Goal: Information Seeking & Learning: Learn about a topic

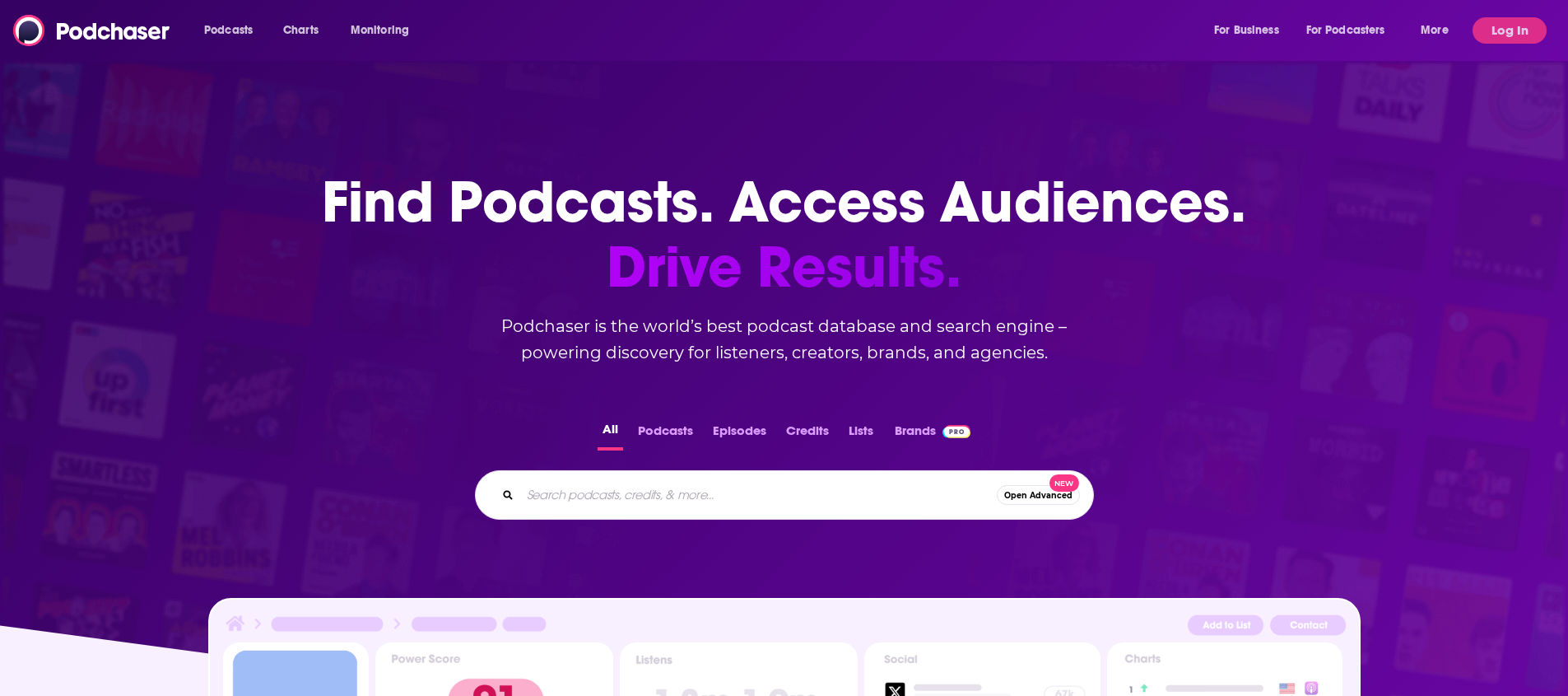
click at [672, 499] on input "Search podcasts, credits, & more..." at bounding box center [758, 494] width 477 height 27
click at [657, 435] on button "Podcasts" at bounding box center [665, 434] width 65 height 32
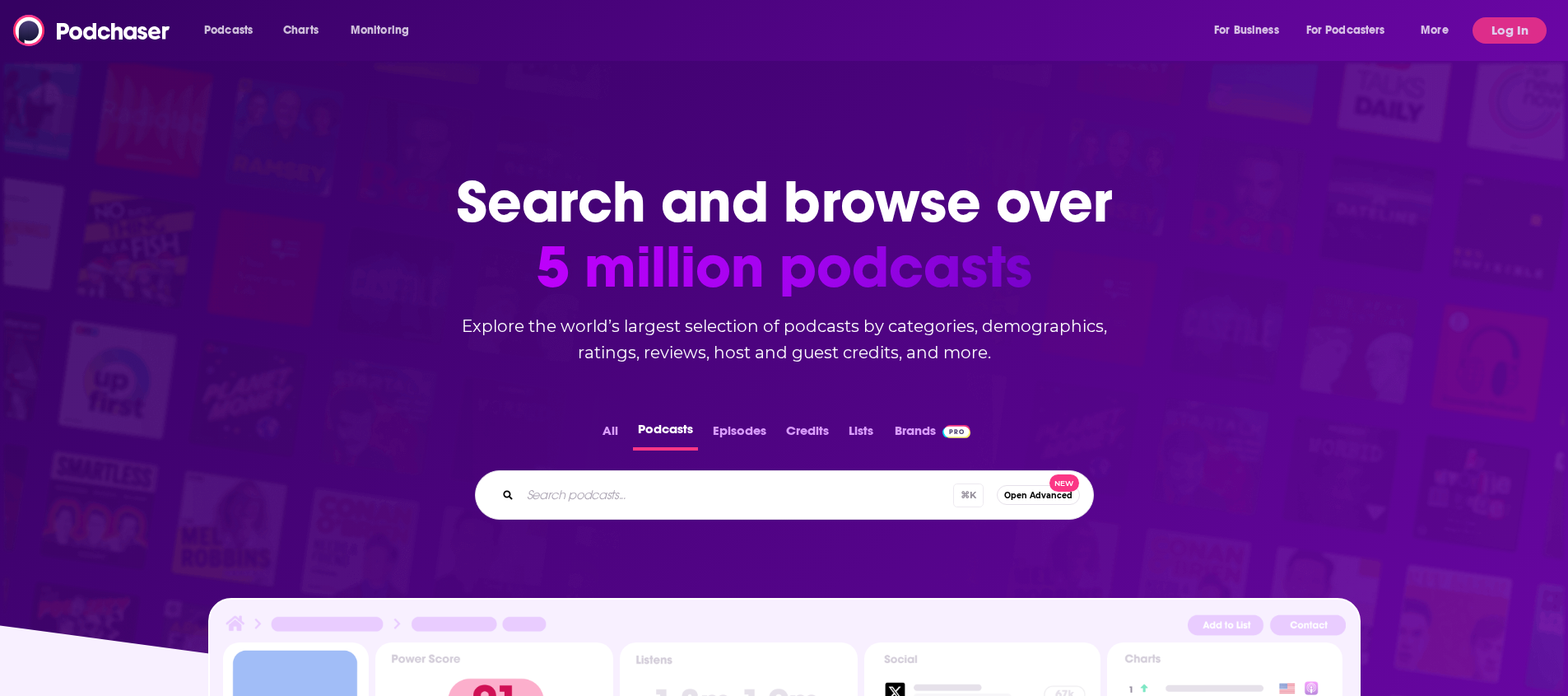
click at [658, 485] on input "Search podcasts..." at bounding box center [736, 494] width 433 height 27
type input "workforce"
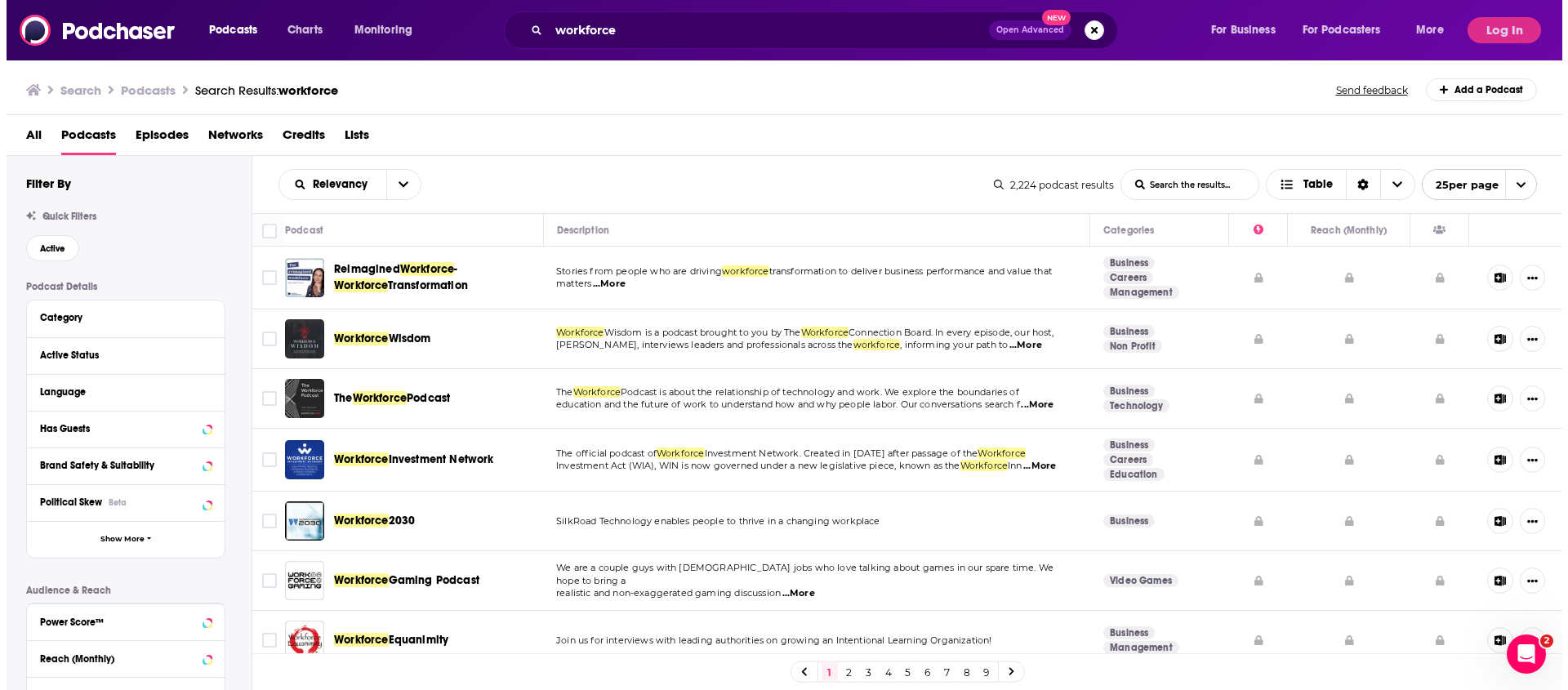
scroll to position [4, 0]
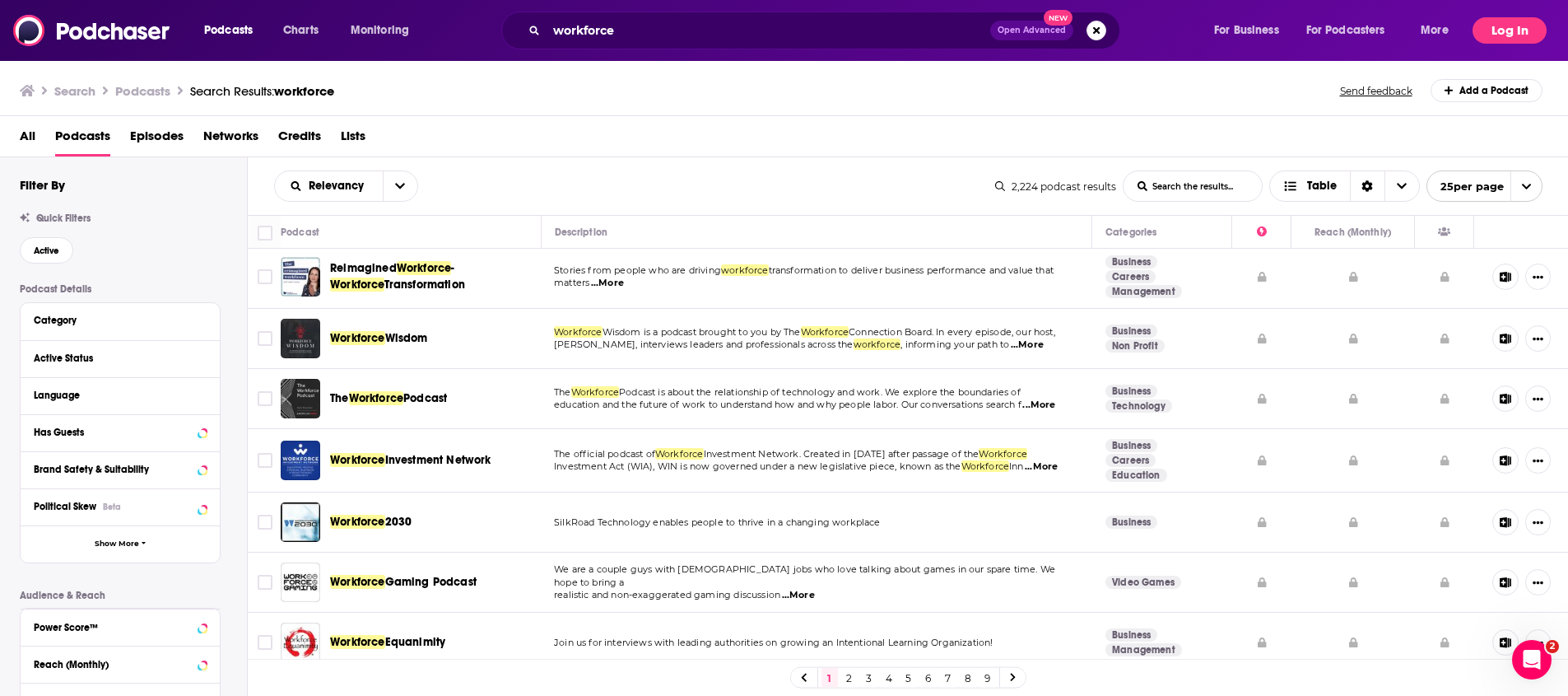
click at [1509, 35] on button "Log In" at bounding box center [1509, 30] width 74 height 27
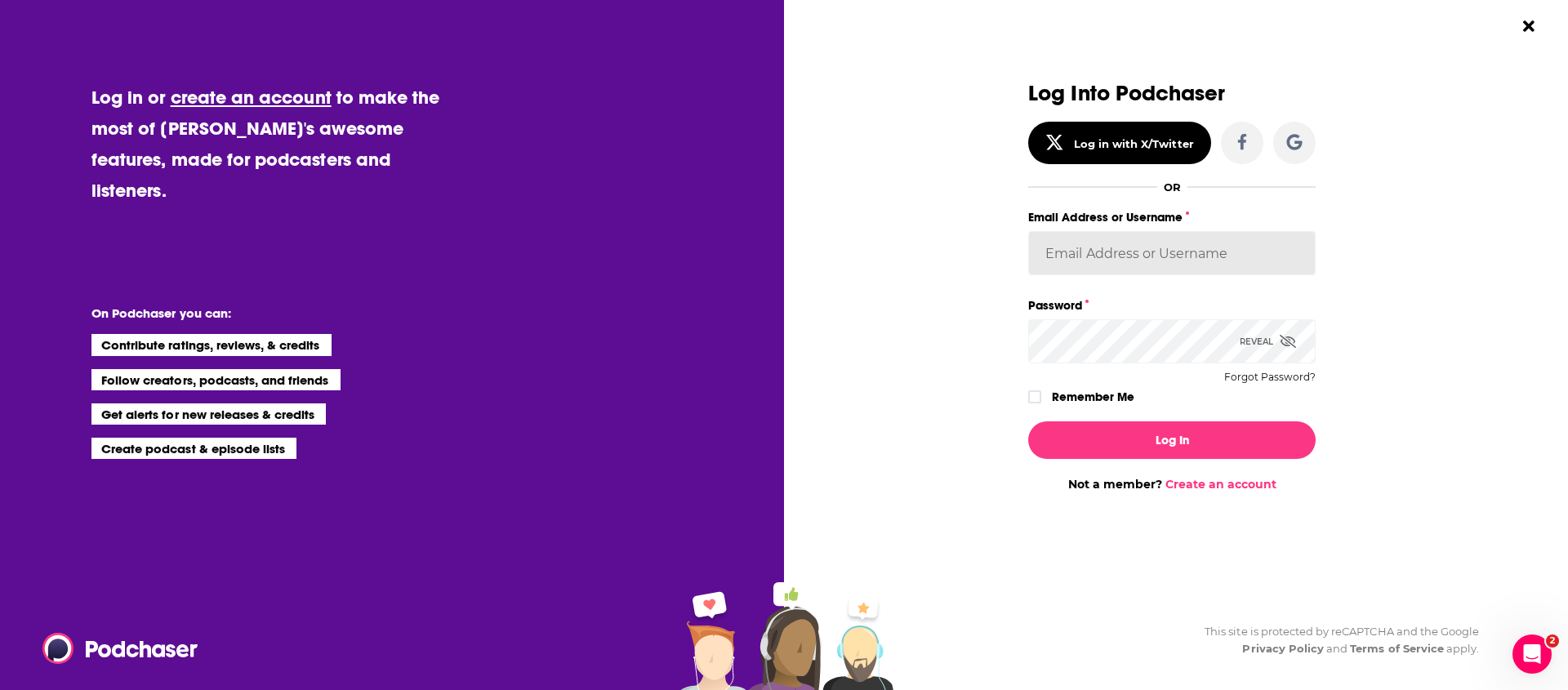
click at [1139, 263] on input "Email Address or Username" at bounding box center [1171, 253] width 287 height 44
type input "[EMAIL_ADDRESS][DOMAIN_NAME]"
click at [1290, 347] on icon "Dialog" at bounding box center [1288, 341] width 16 height 13
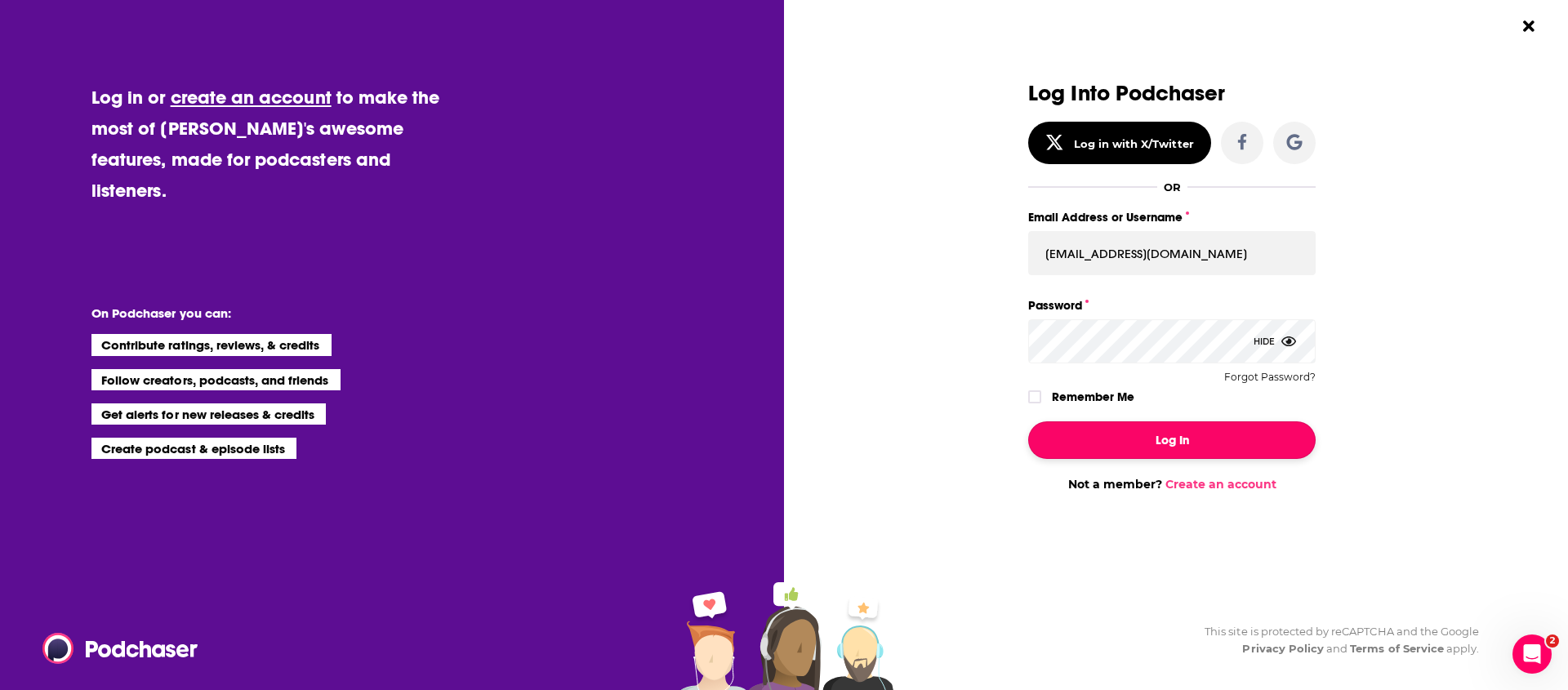
click at [1229, 428] on button "Log In" at bounding box center [1171, 439] width 287 height 37
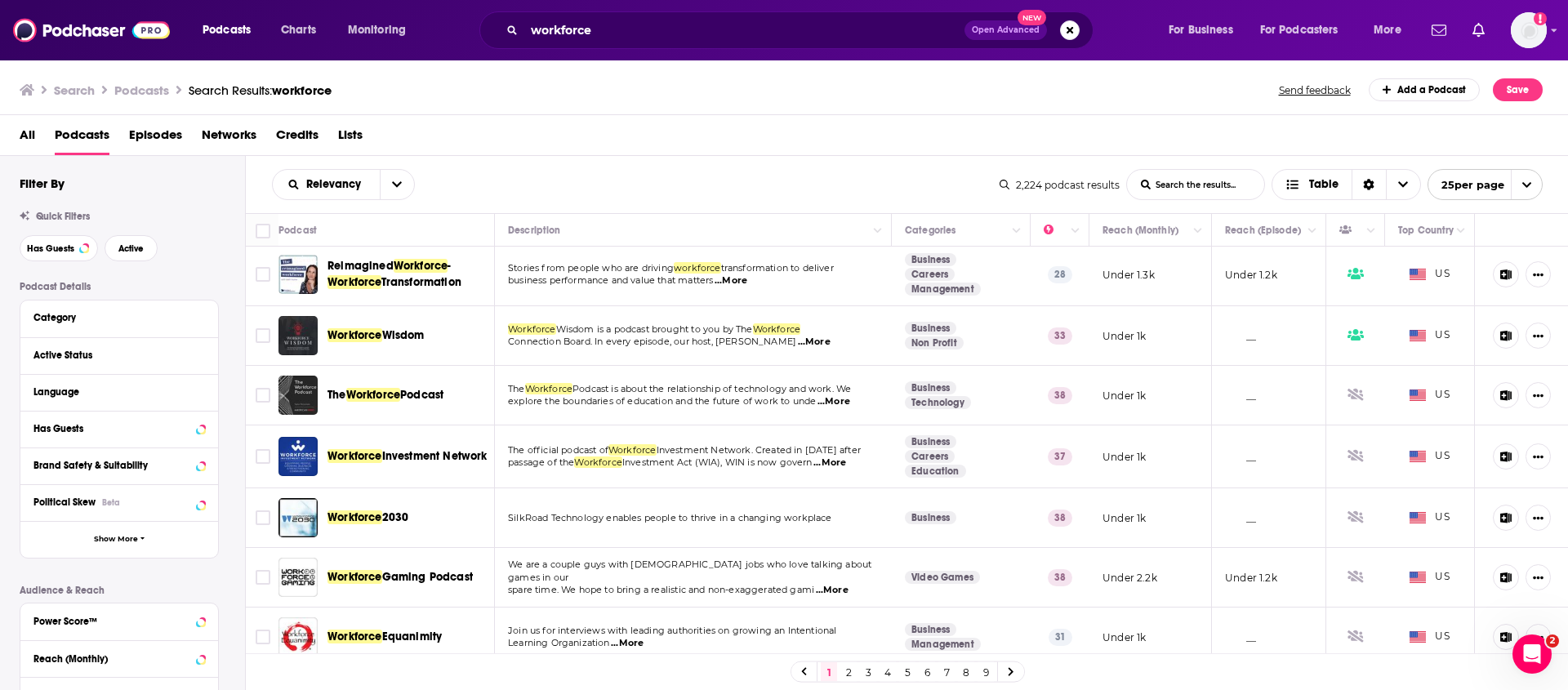
scroll to position [0, 0]
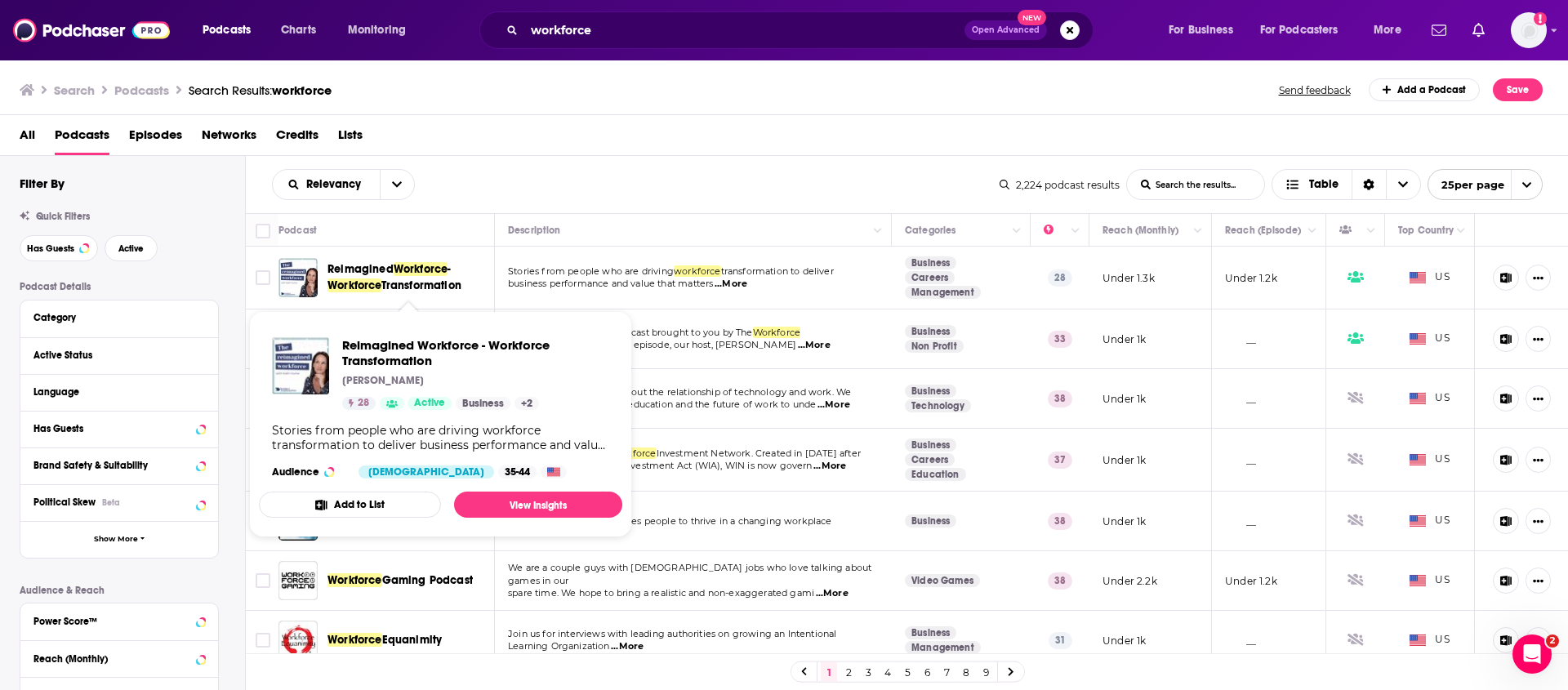
click at [359, 270] on span "Reimagined" at bounding box center [360, 268] width 66 height 14
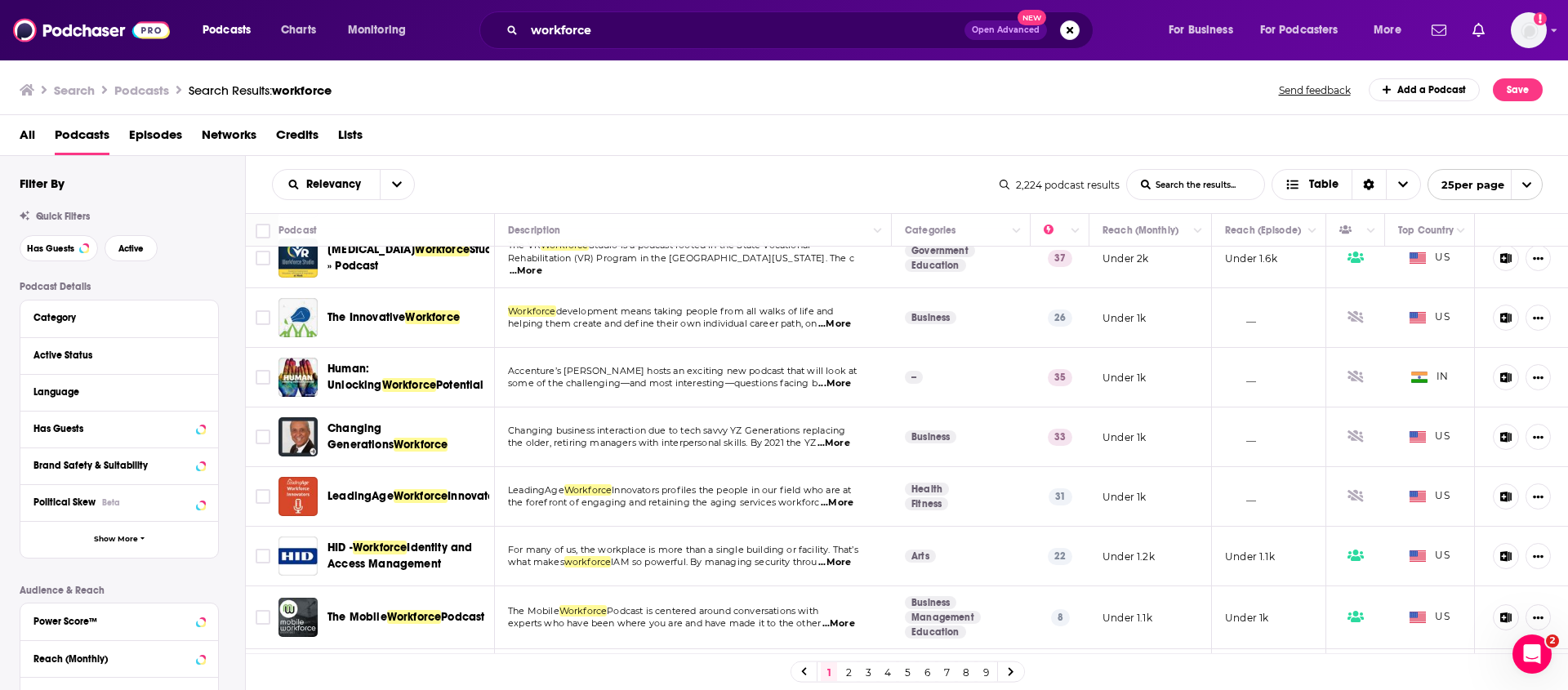
scroll to position [443, 0]
click at [516, 182] on div "Relevancy List Search Input Search the results... Table" at bounding box center [636, 185] width 728 height 31
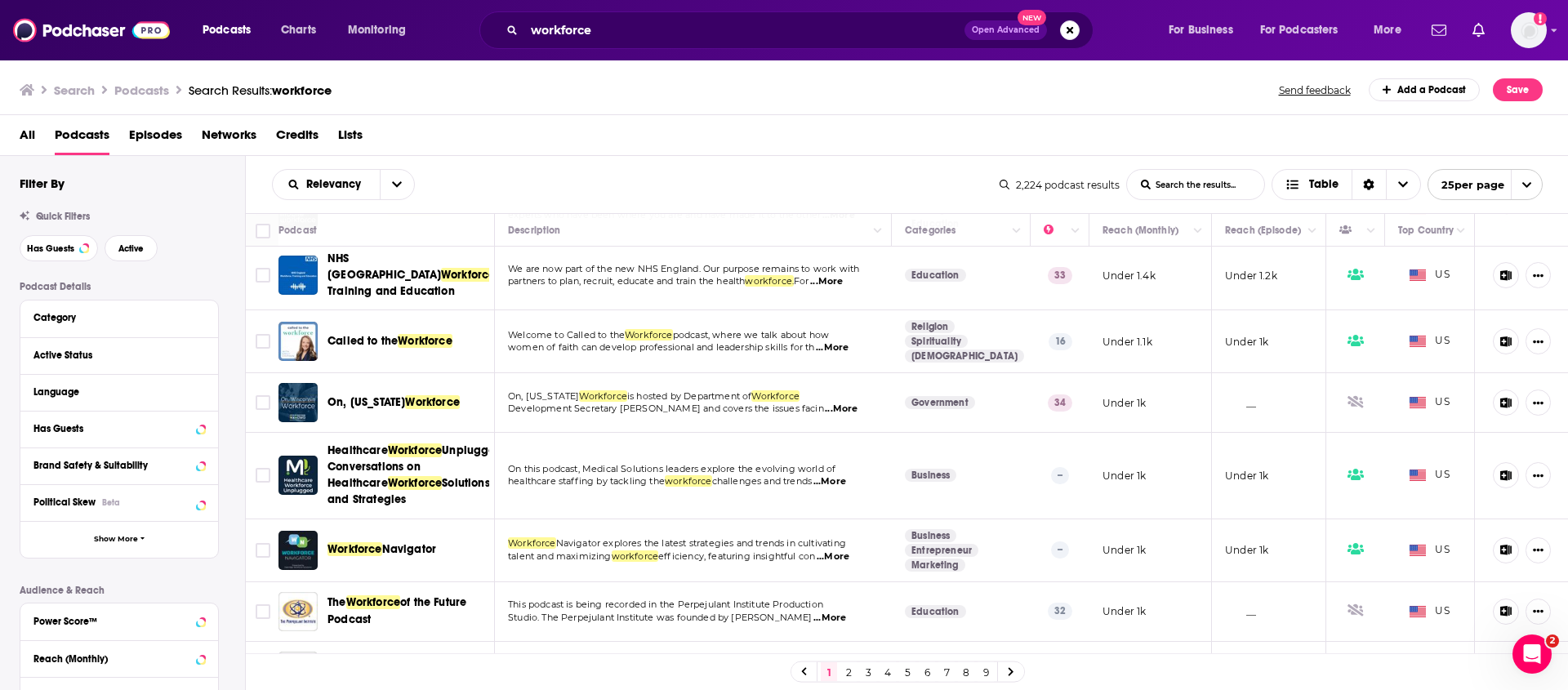
scroll to position [894, 0]
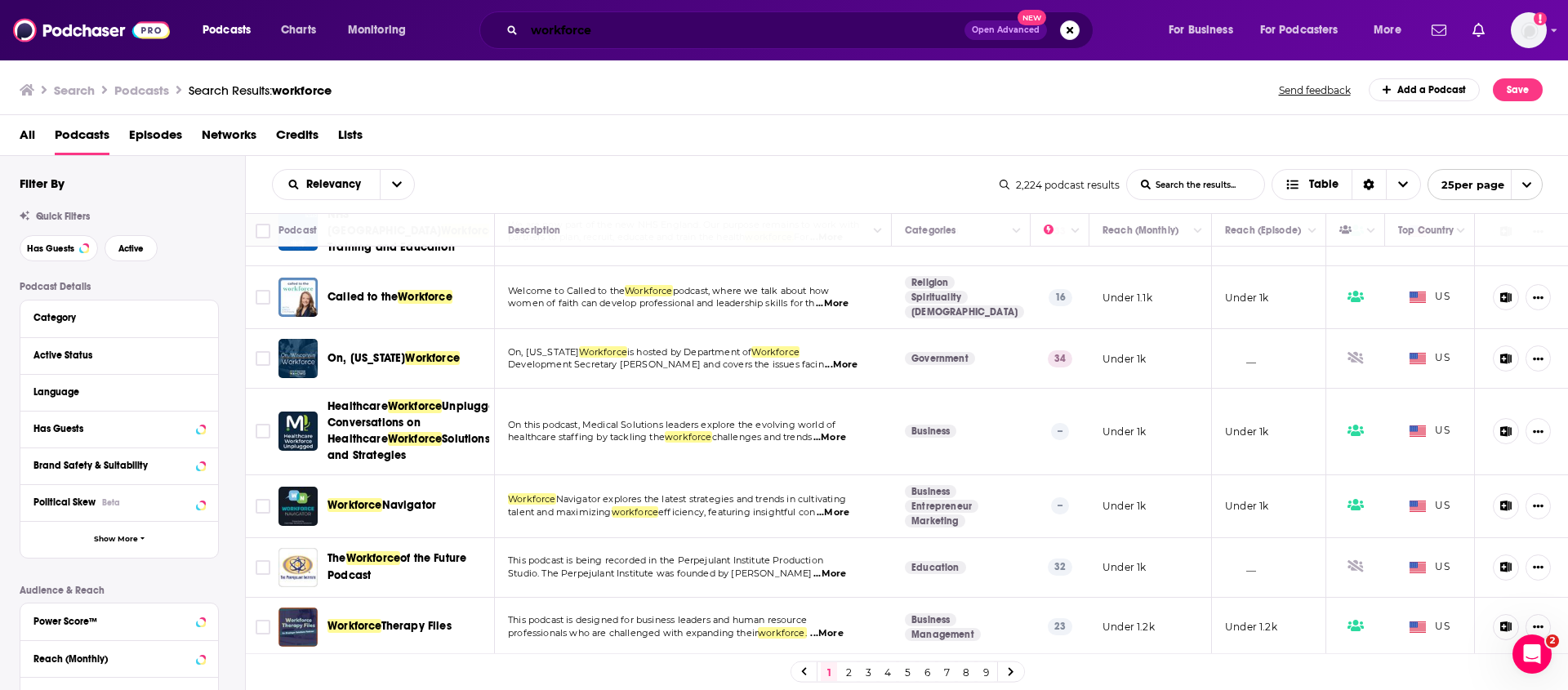
click at [533, 28] on input "workforce" at bounding box center [744, 30] width 440 height 26
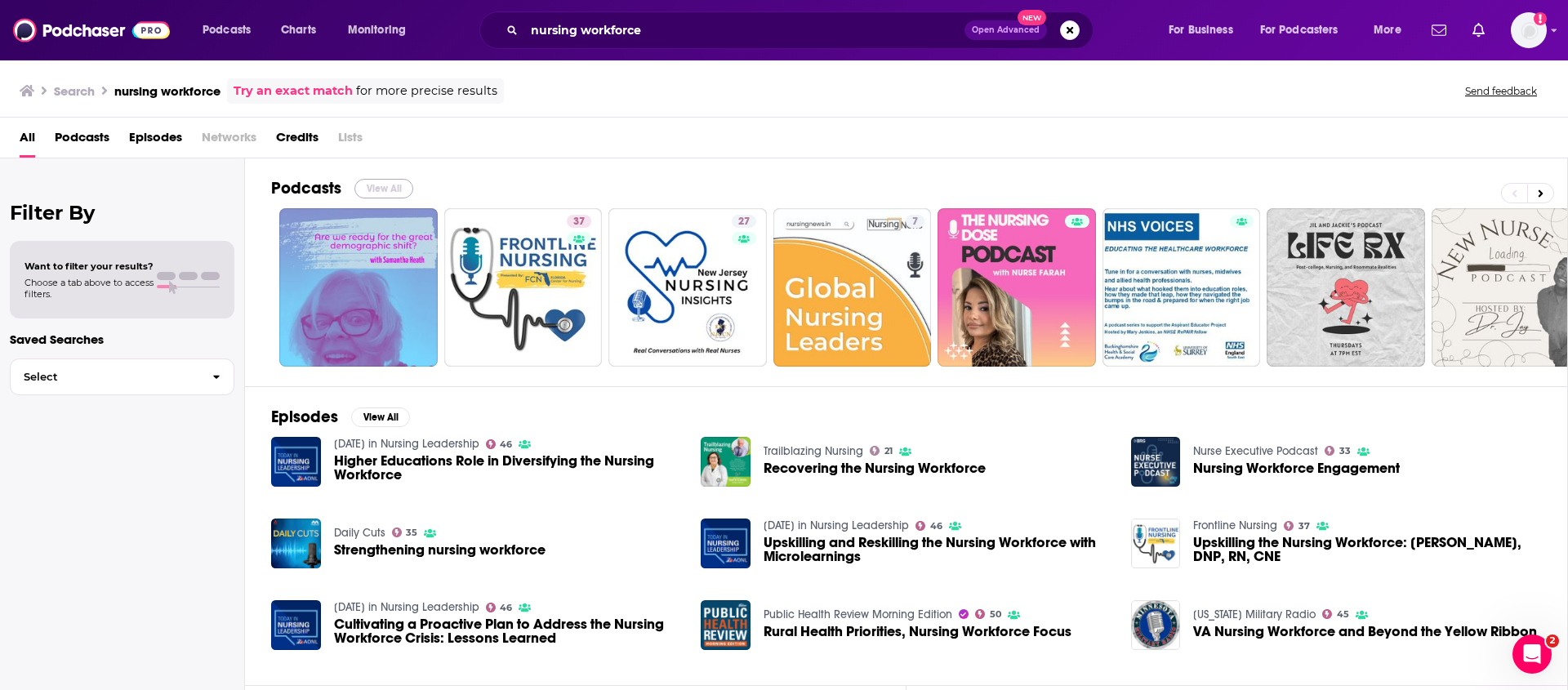
click at [397, 189] on button "View All" at bounding box center [384, 189] width 59 height 20
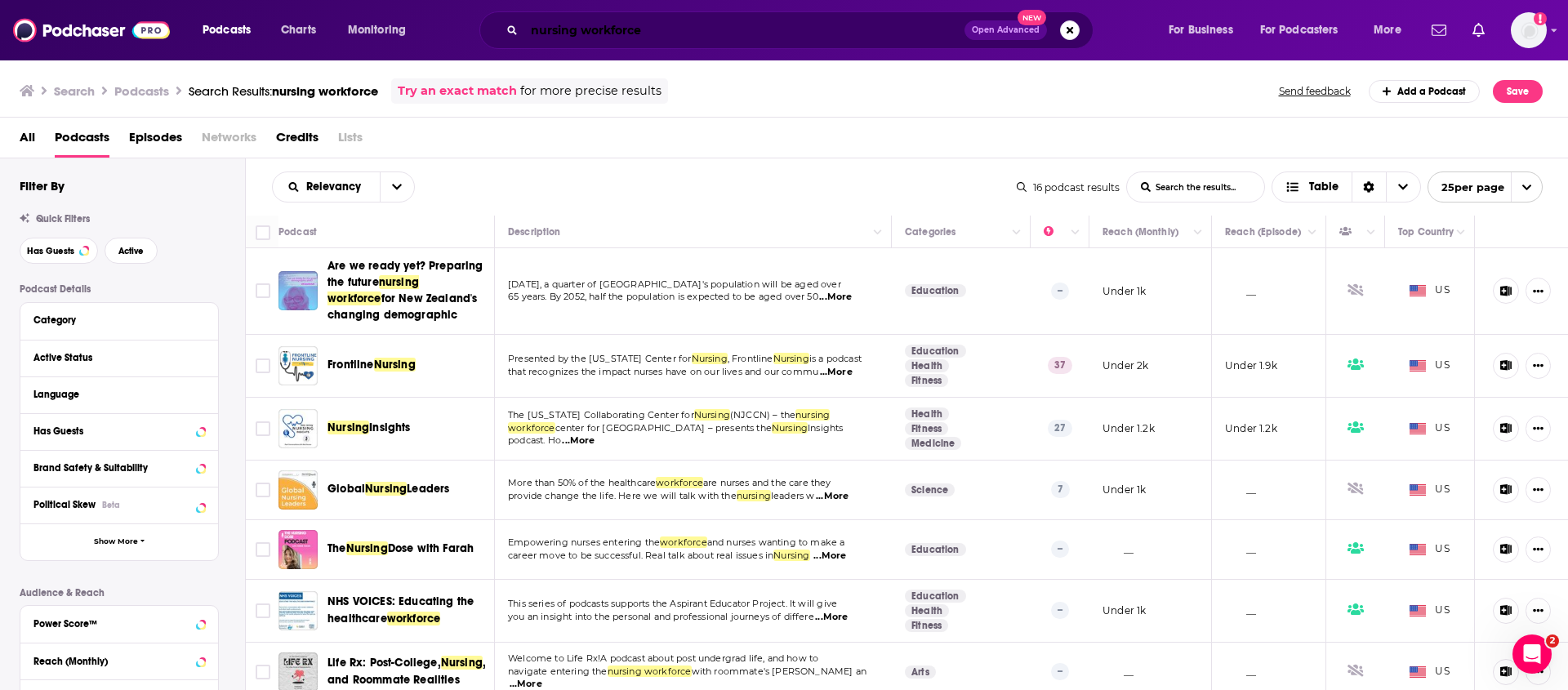
click at [600, 24] on input "nursing workforce" at bounding box center [744, 30] width 440 height 26
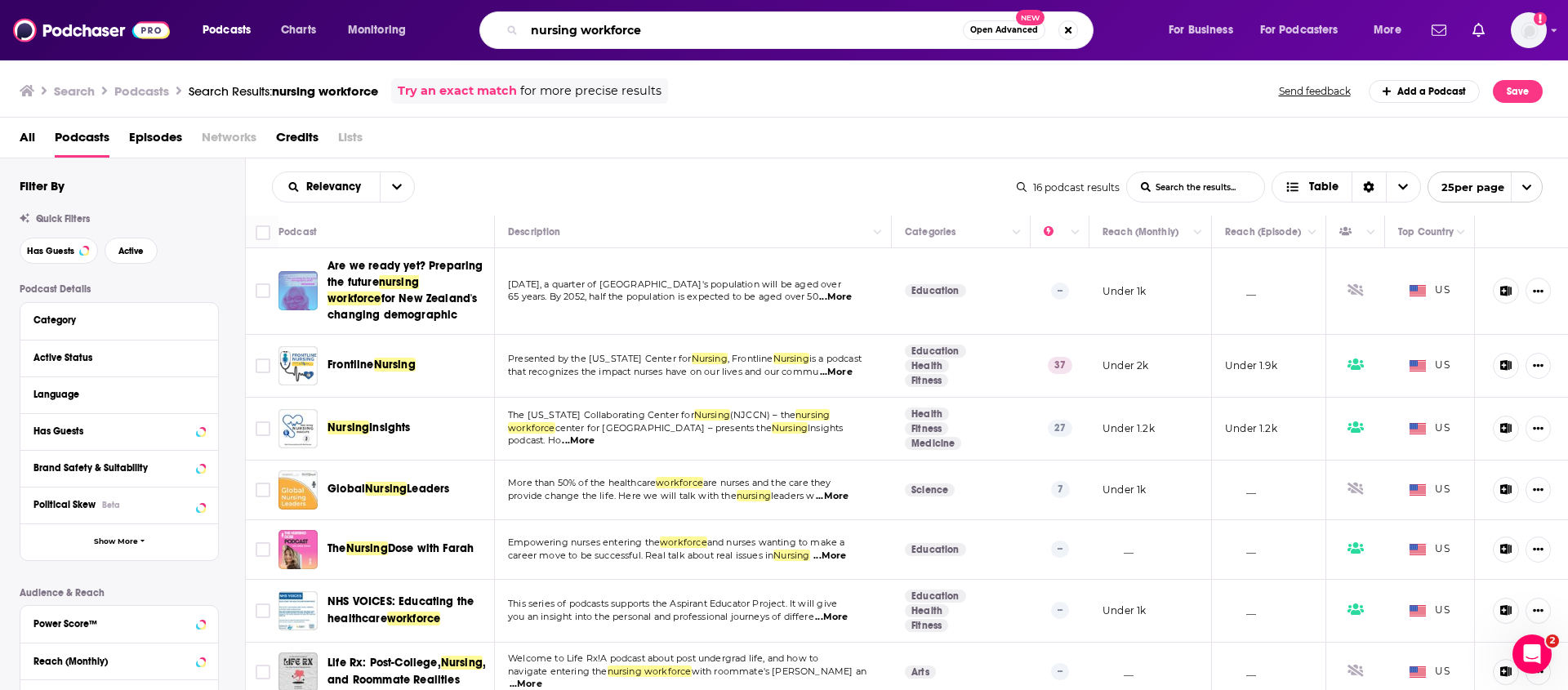
click at [600, 24] on input "nursing workforce" at bounding box center [743, 30] width 438 height 26
type input "nursing"
